Goal: Communication & Community: Participate in discussion

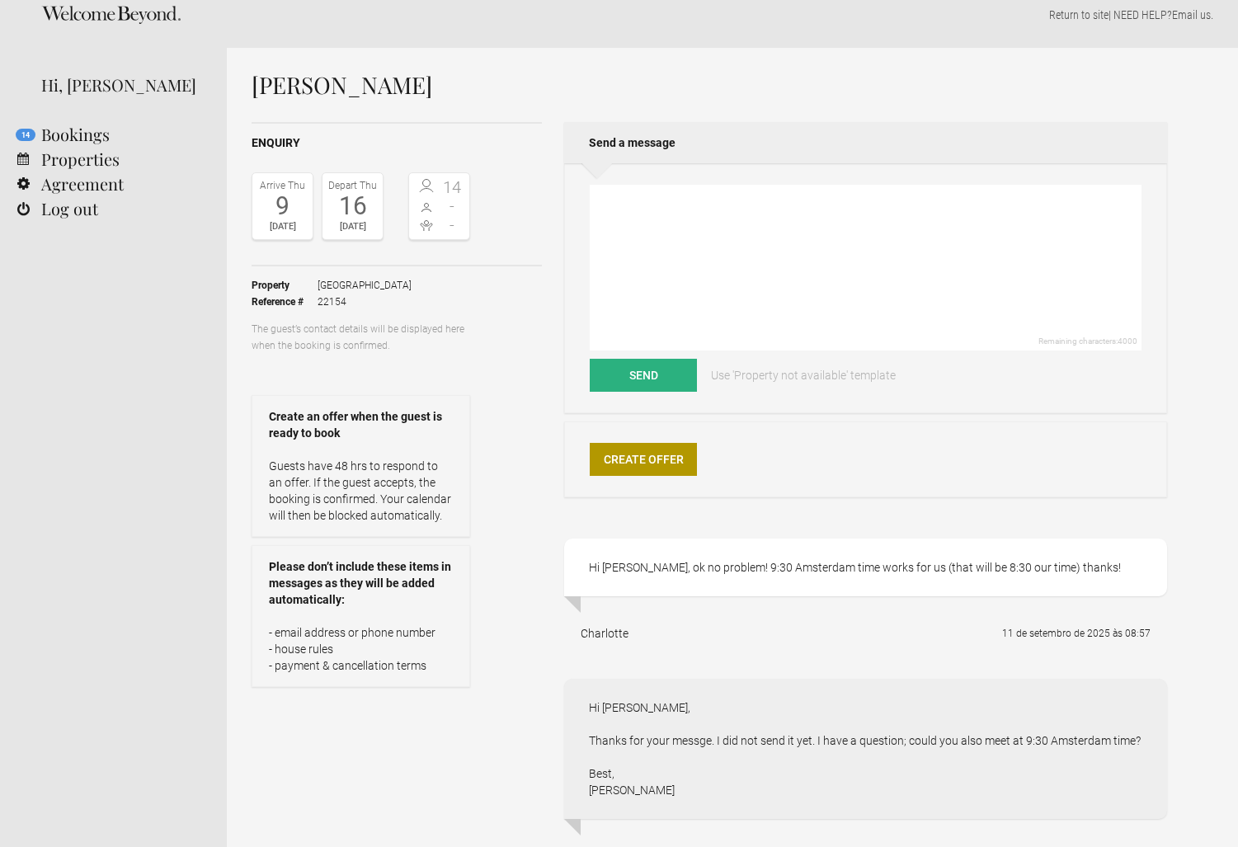
scroll to position [19, 0]
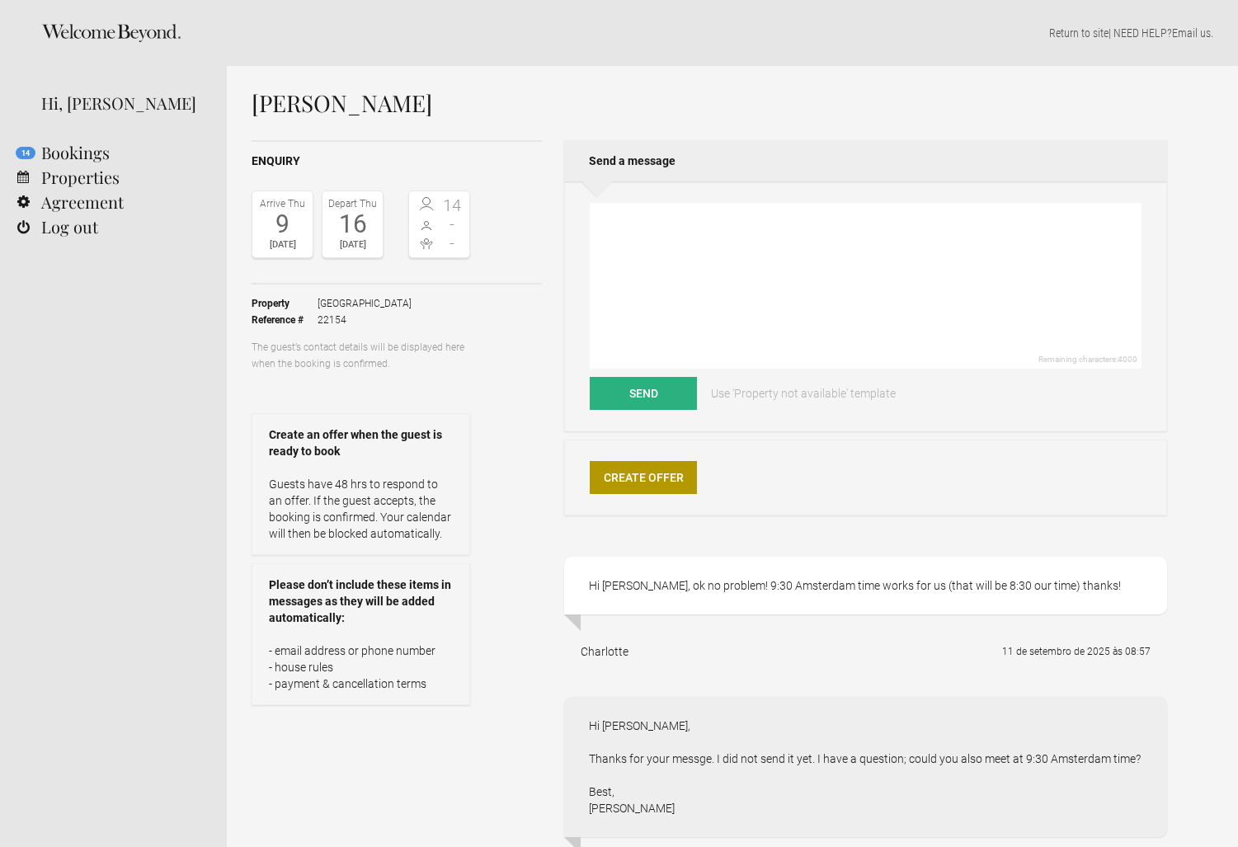
click at [111, 107] on div "Hi, [PERSON_NAME]" at bounding box center [121, 103] width 161 height 25
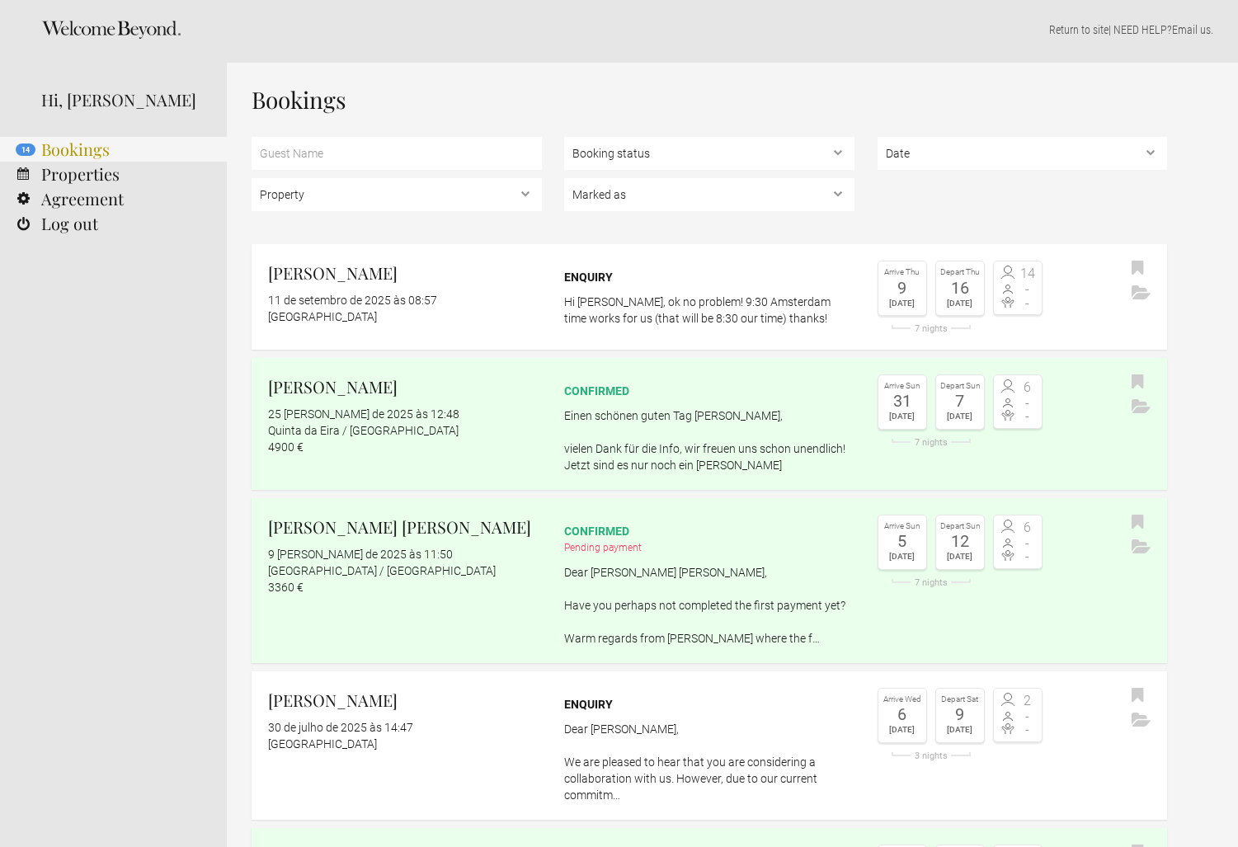
scroll to position [2, 0]
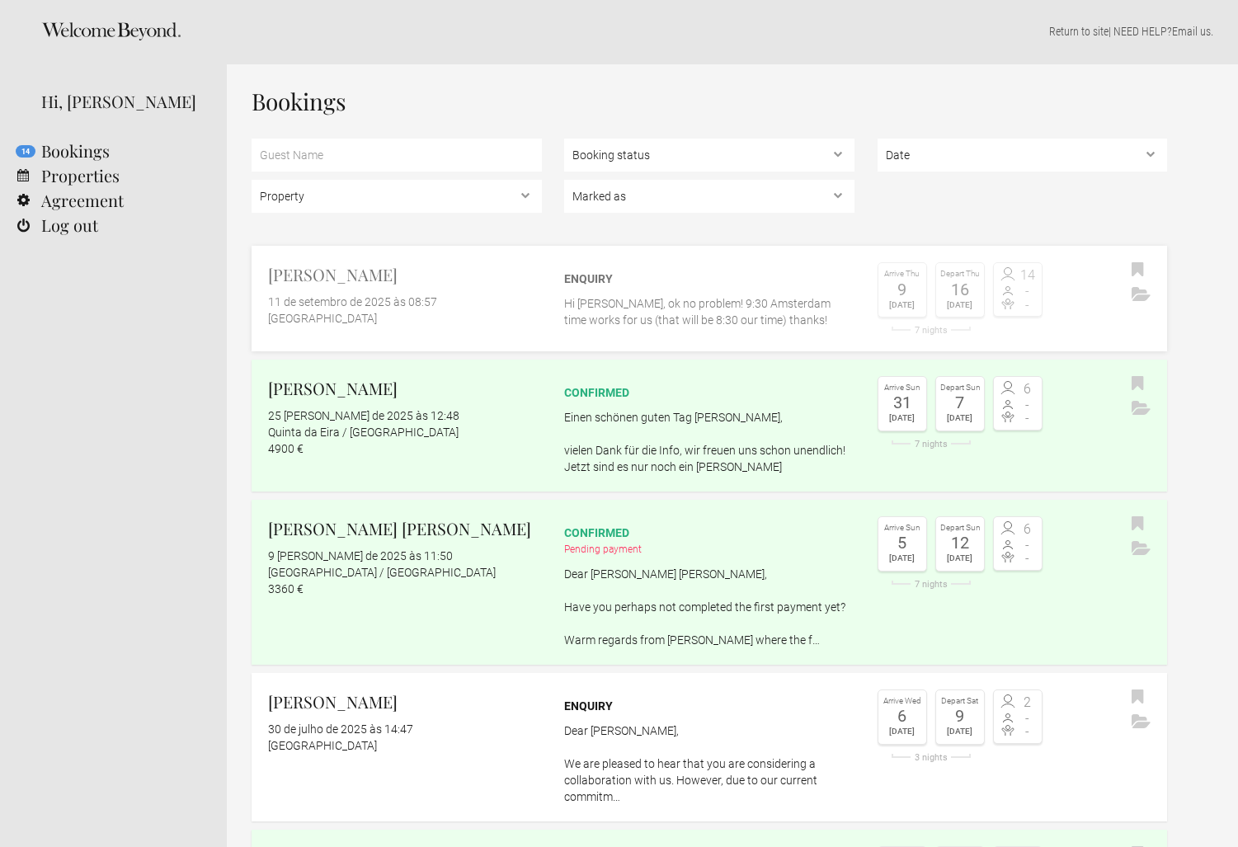
click at [632, 303] on p "Hi [PERSON_NAME], ok no problem! 9:30 Amsterdam time works for us (that will be…" at bounding box center [709, 311] width 290 height 33
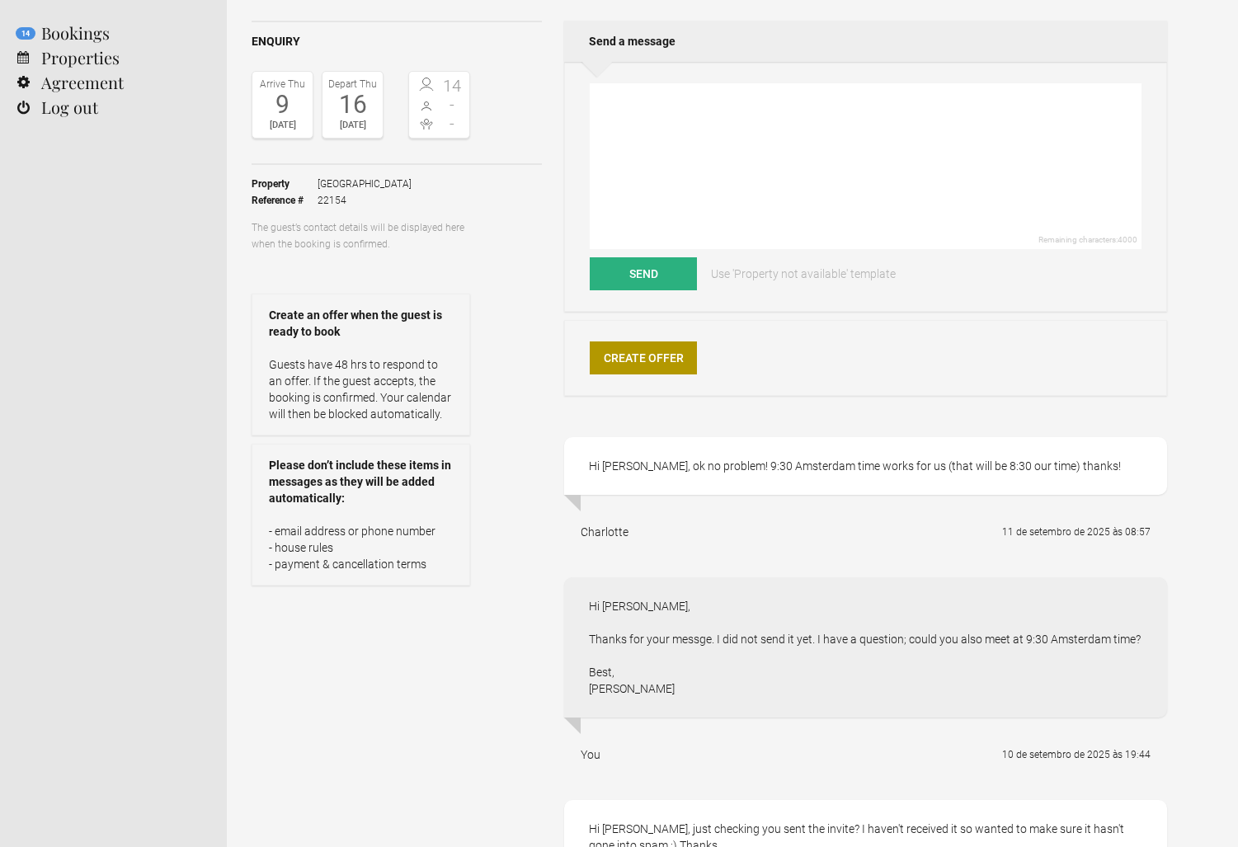
scroll to position [126, 0]
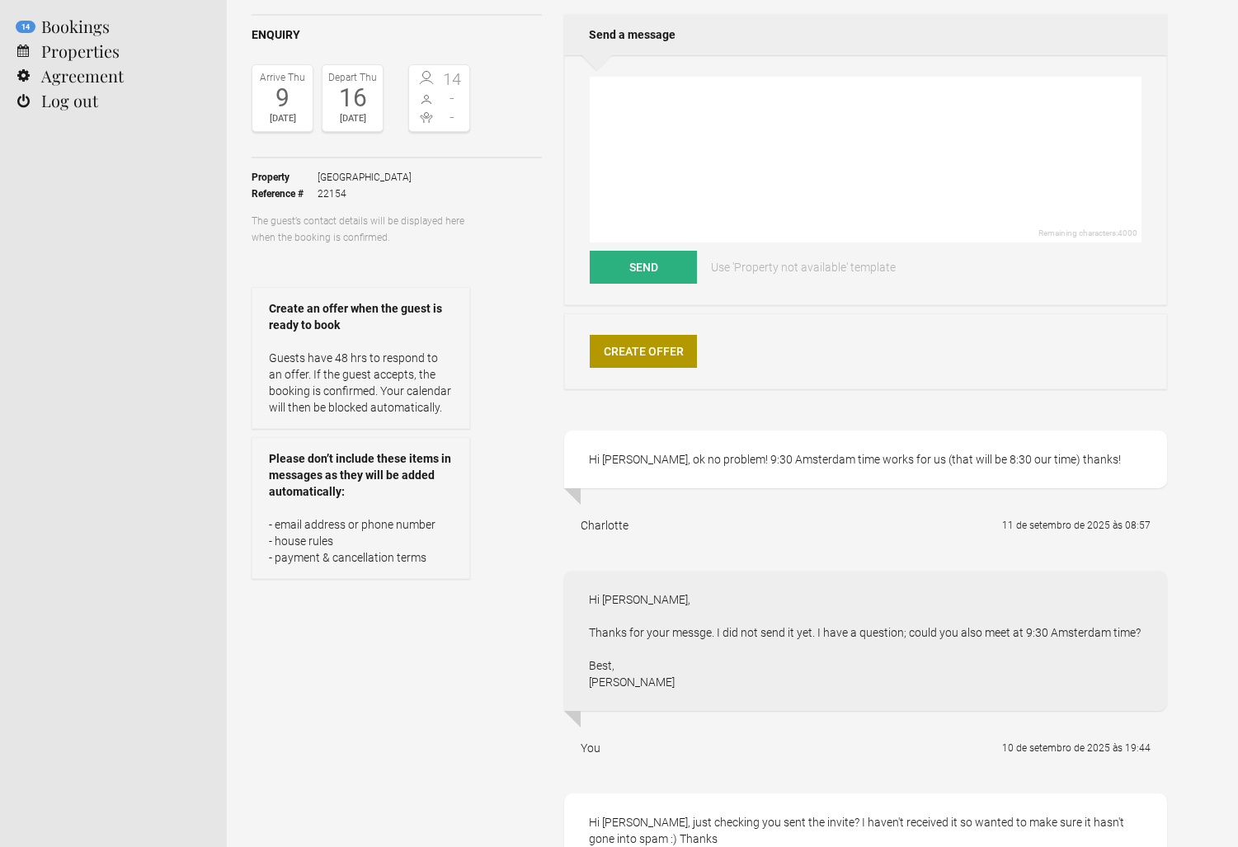
click at [596, 522] on div "Charlotte" at bounding box center [605, 525] width 48 height 16
click at [599, 457] on div "Hi [PERSON_NAME], ok no problem! 9:30 Amsterdam time works for us (that will be…" at bounding box center [865, 459] width 603 height 58
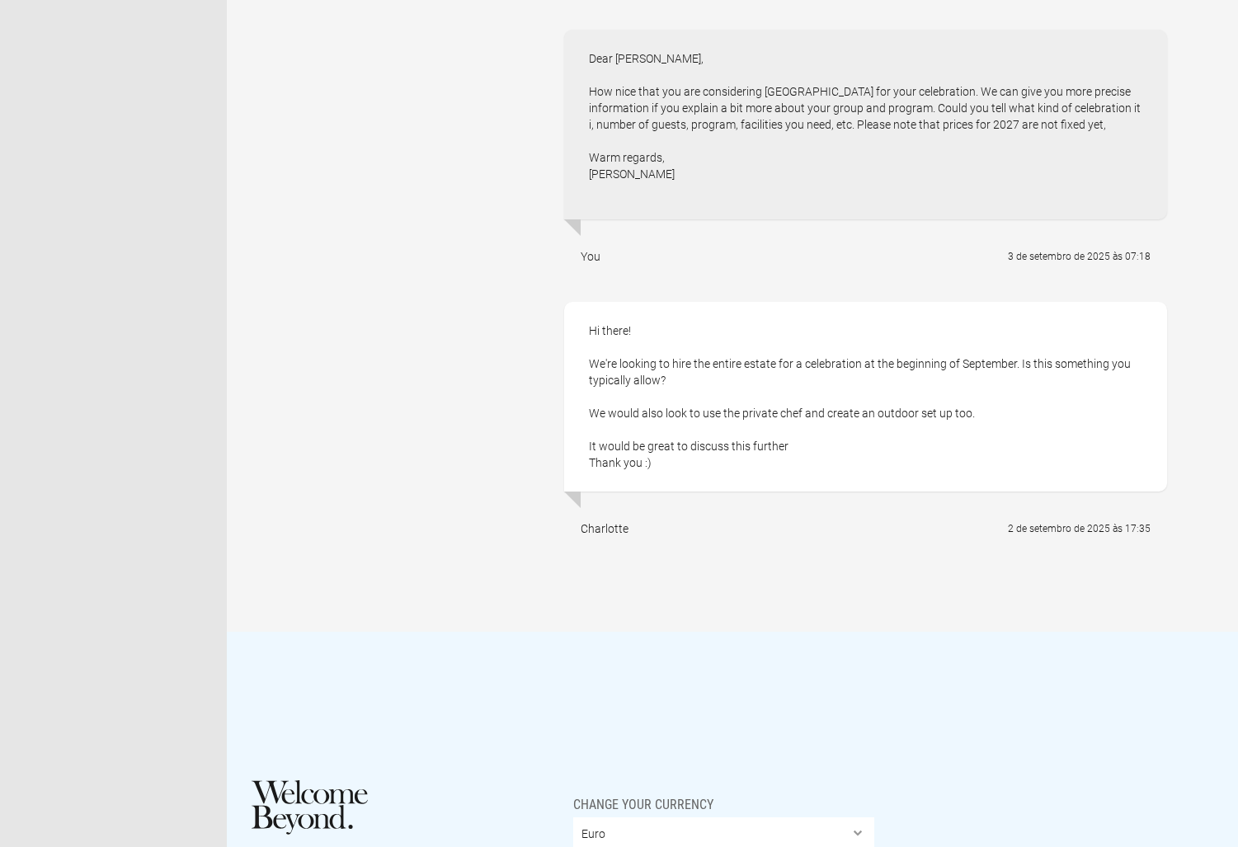
scroll to position [2710, 0]
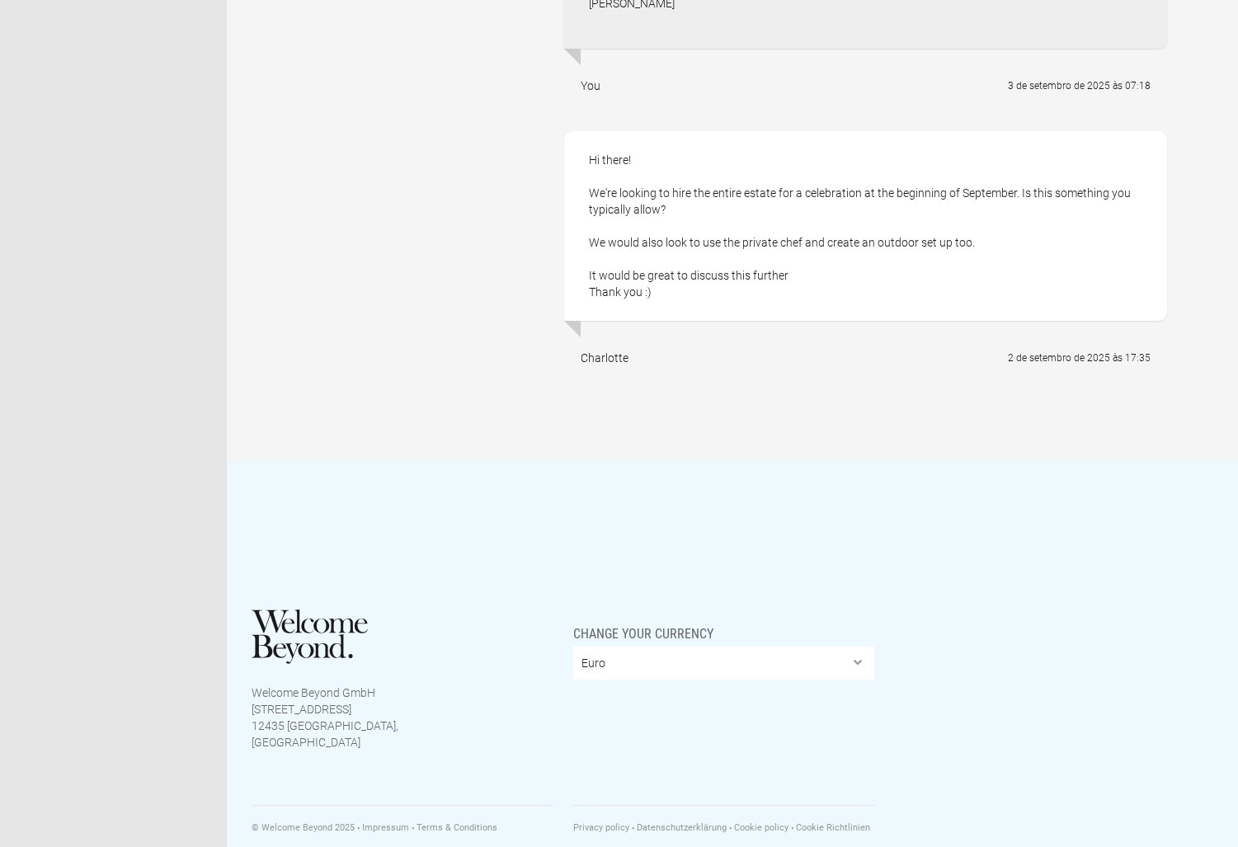
click at [594, 350] on div "Charlotte" at bounding box center [605, 358] width 48 height 16
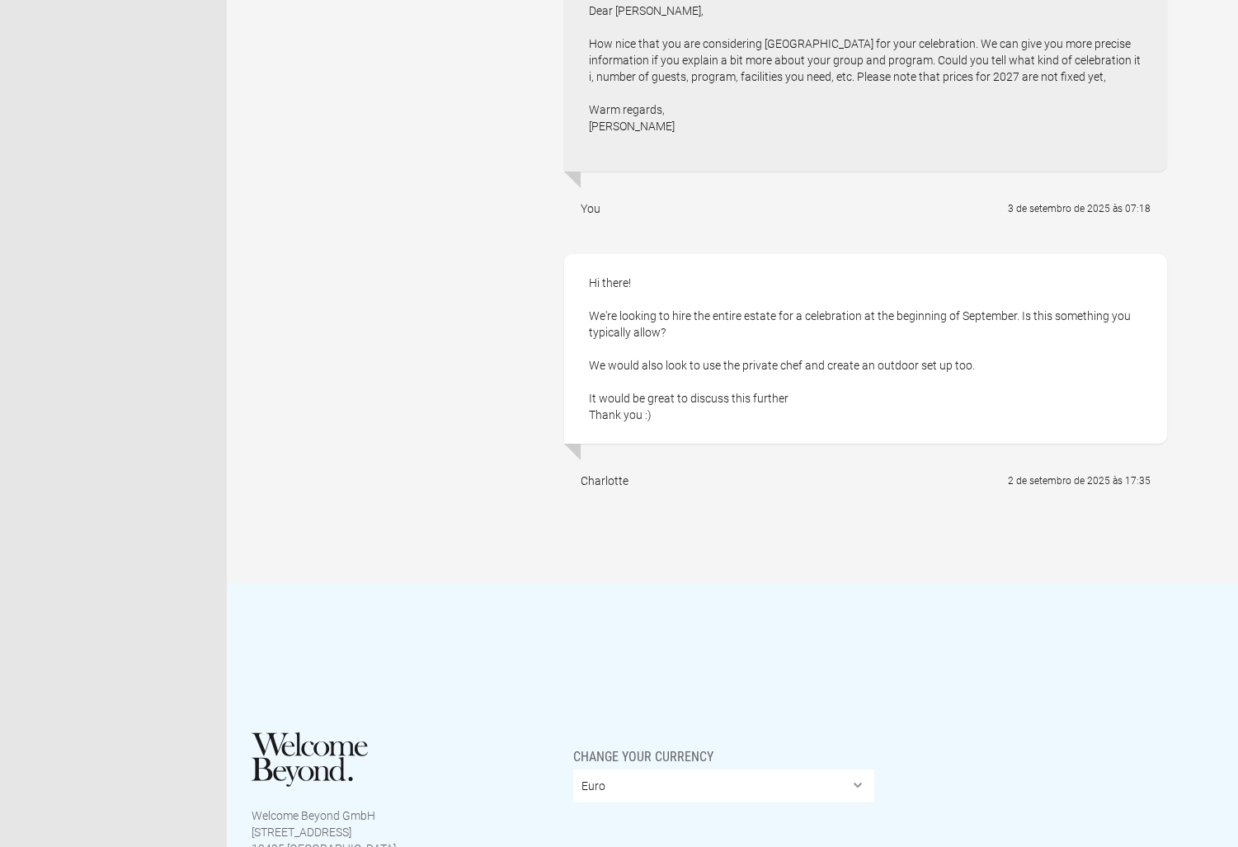
click at [581, 200] on div "You" at bounding box center [591, 208] width 20 height 16
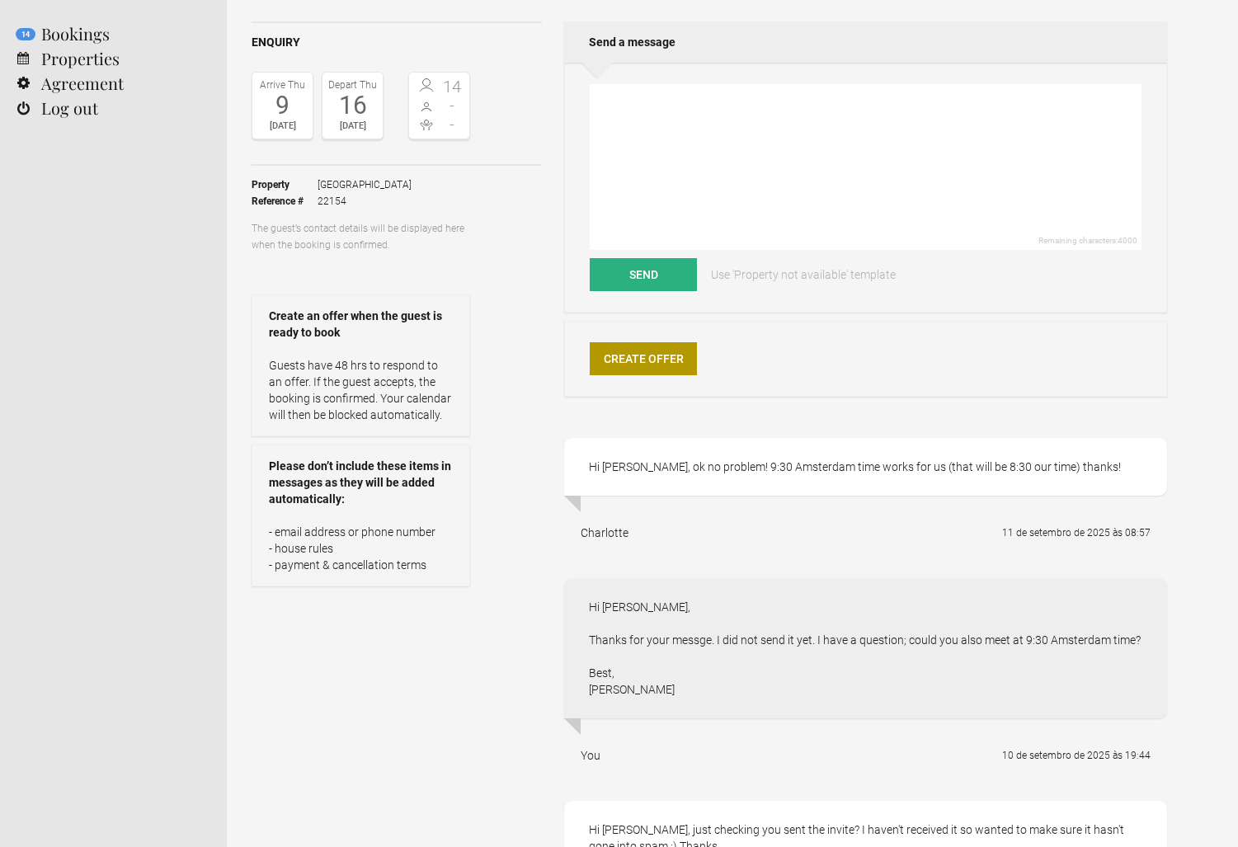
scroll to position [0, 0]
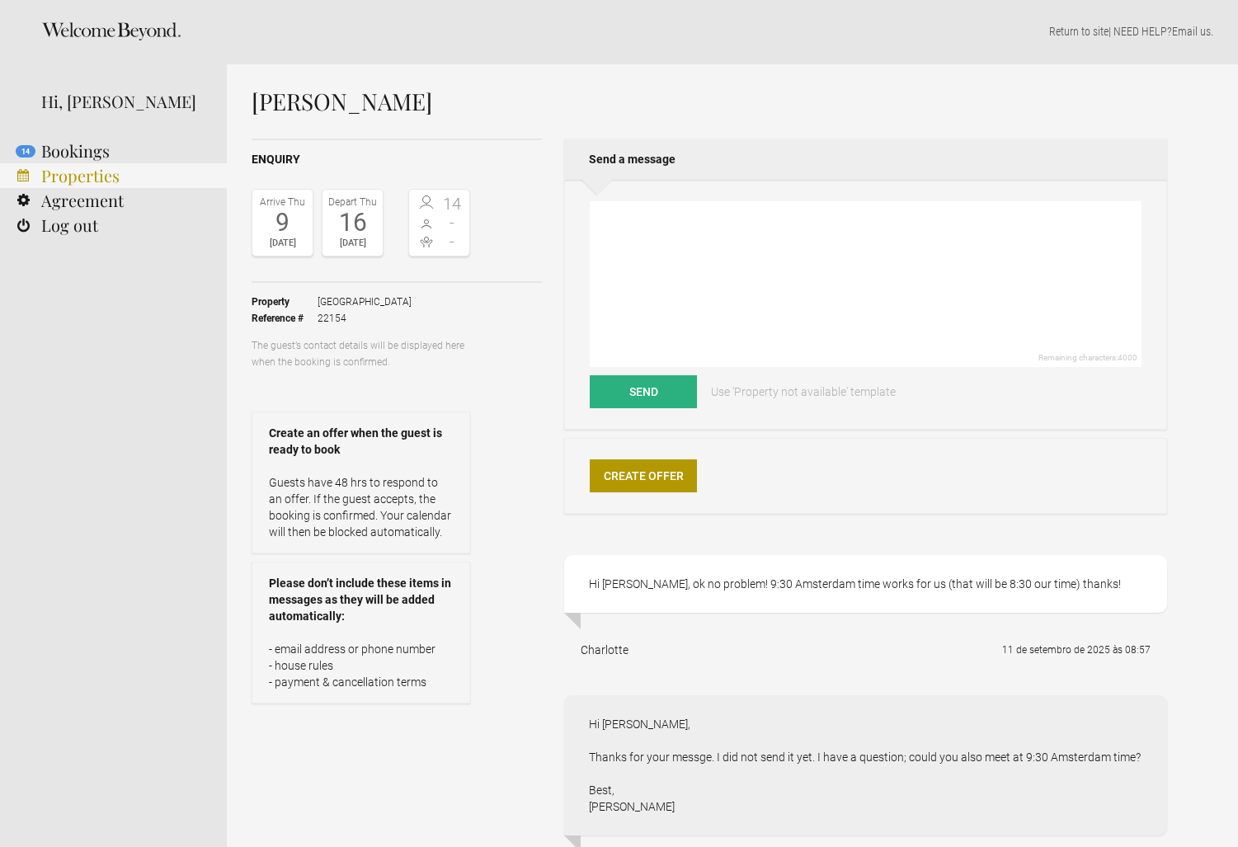
click at [86, 173] on link "Properties" at bounding box center [113, 175] width 227 height 25
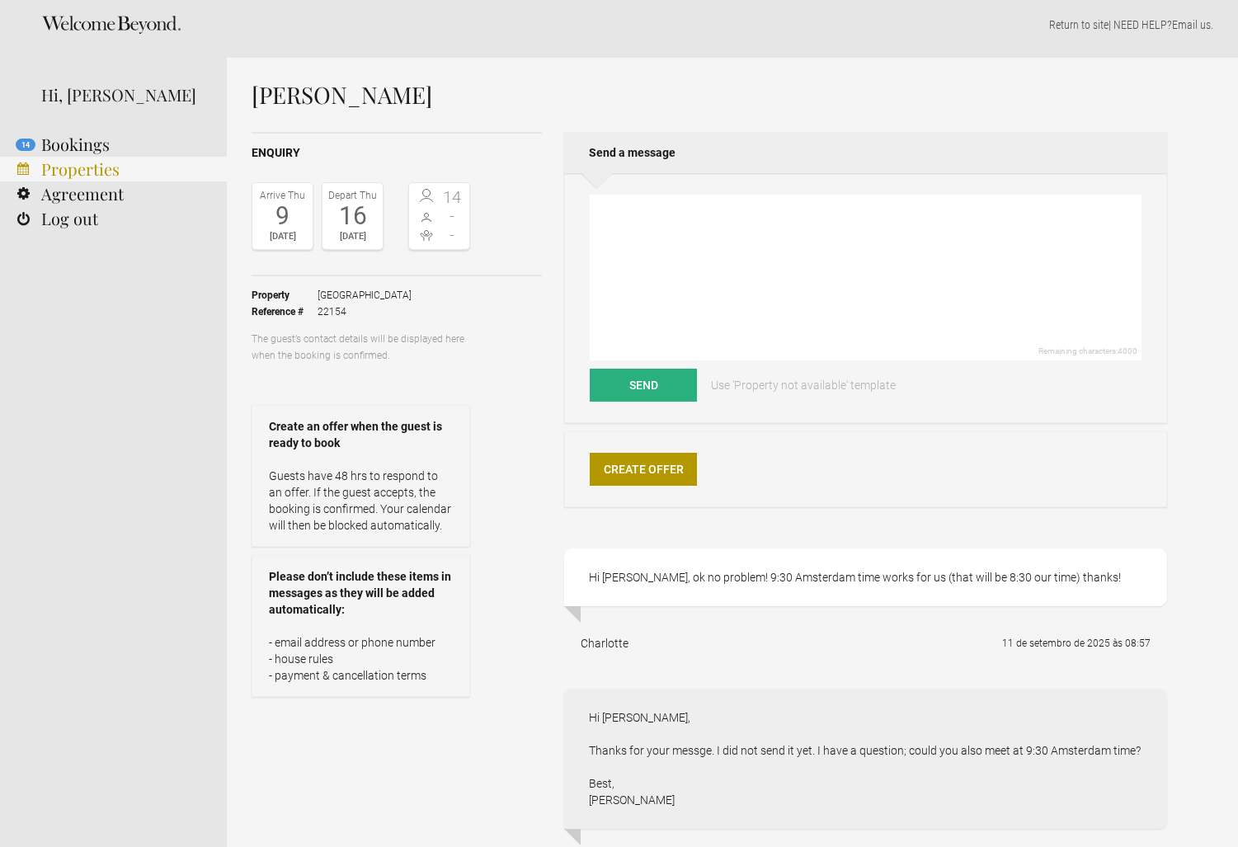
scroll to position [10, 0]
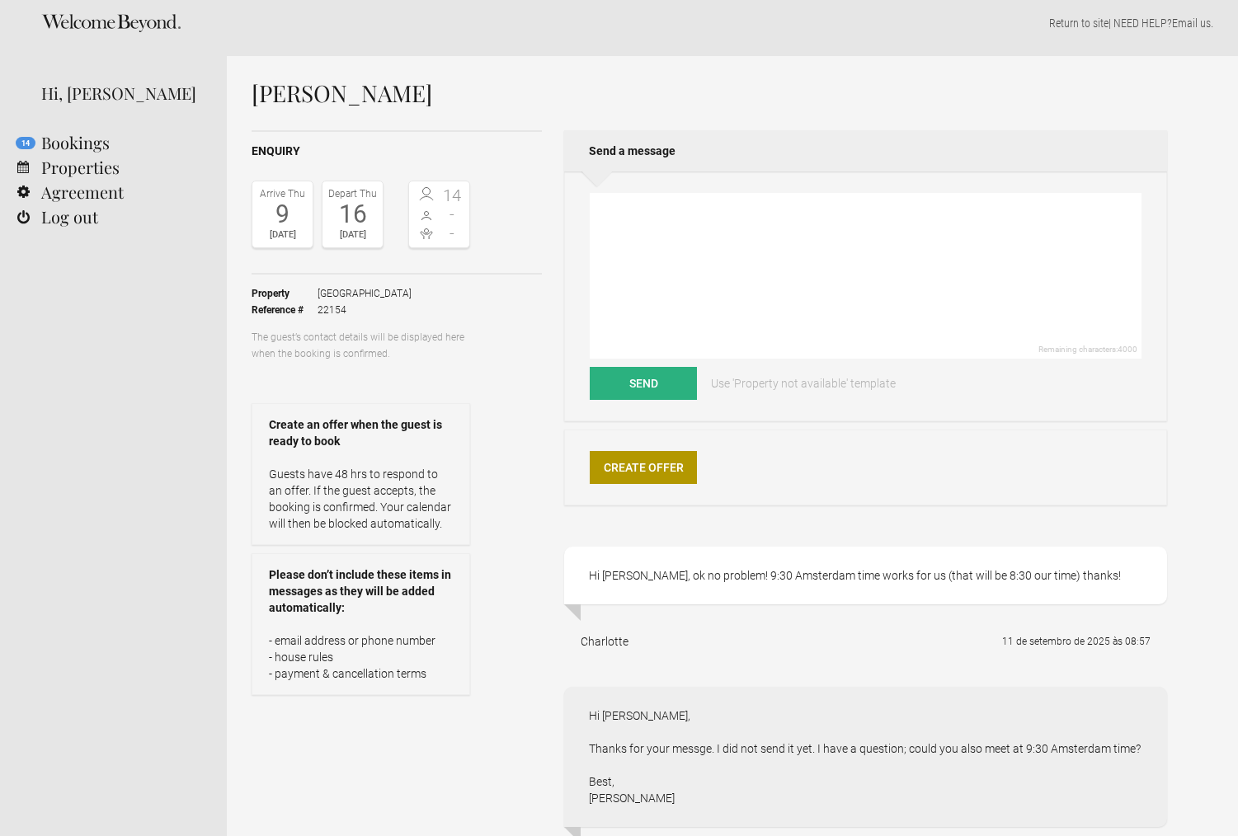
drag, startPoint x: 98, startPoint y: 153, endPoint x: 374, endPoint y: 2, distance: 313.7
click at [99, 152] on link "14 Bookings" at bounding box center [113, 142] width 227 height 25
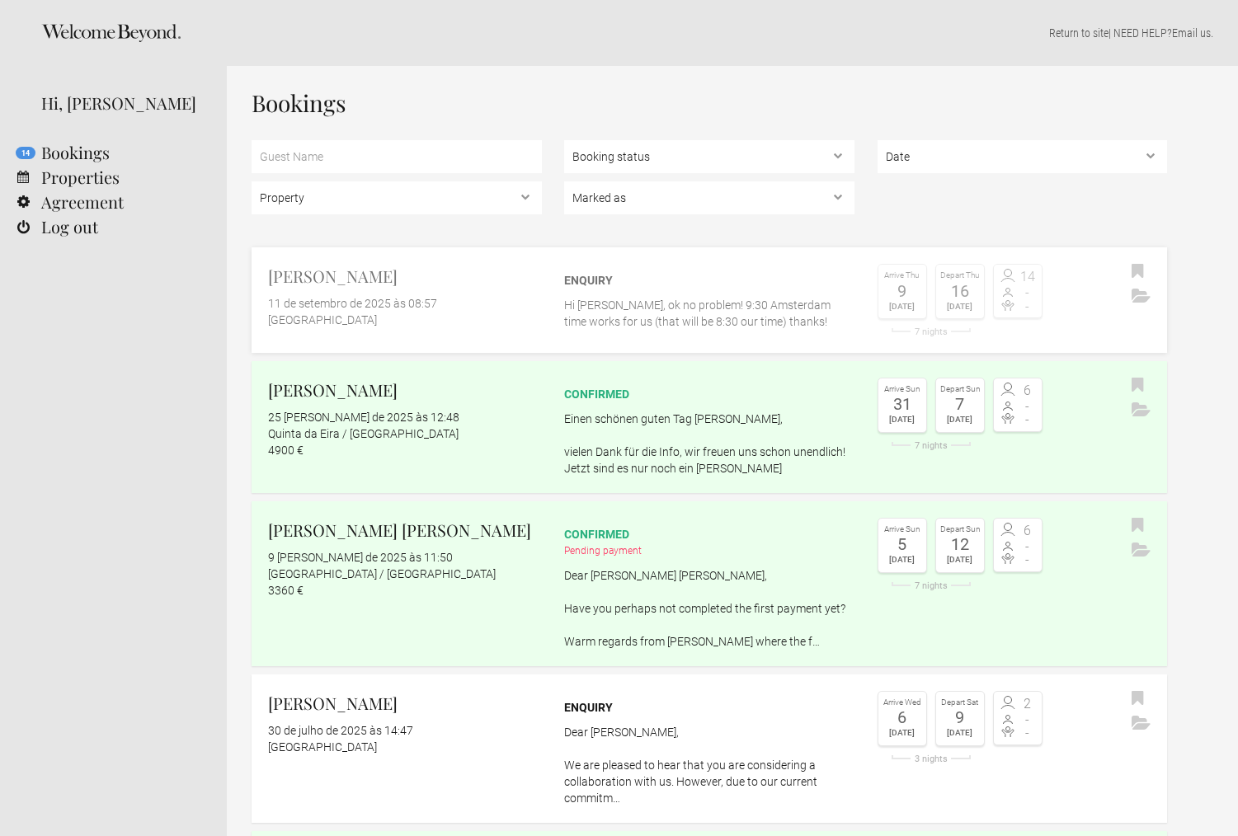
click at [538, 313] on div "[GEOGRAPHIC_DATA]" at bounding box center [405, 320] width 274 height 16
